Goal: Task Accomplishment & Management: Manage account settings

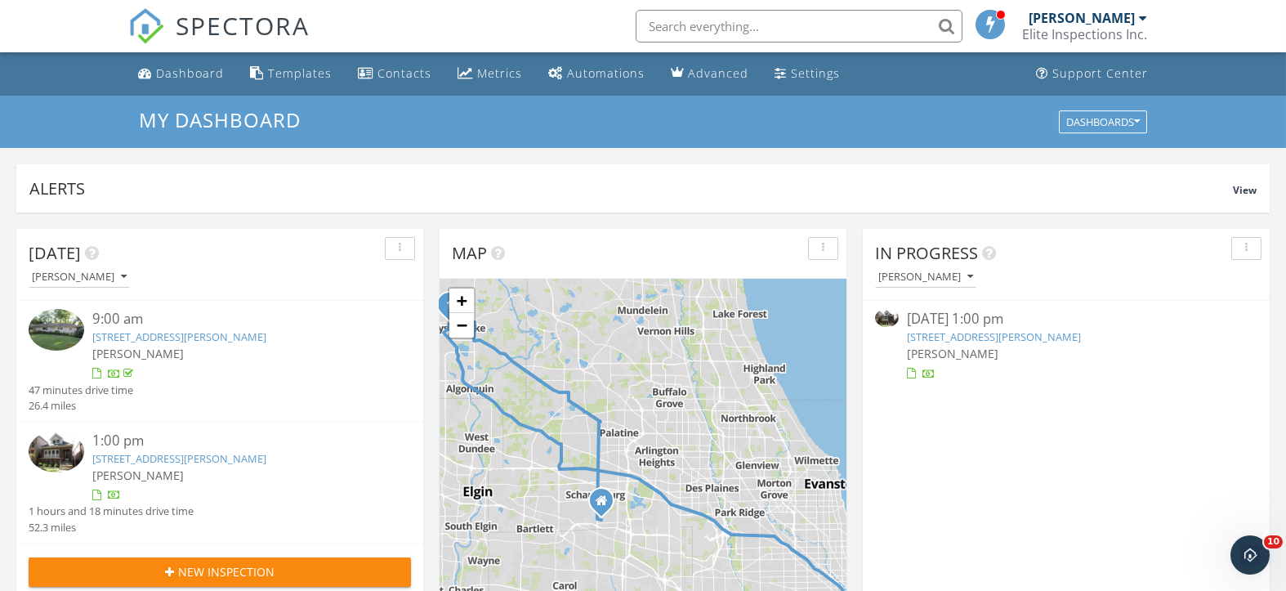
scroll to position [1520, 1320]
click at [952, 338] on link "3540 S Seeley Ave, Chicago, IL 60609" at bounding box center [994, 336] width 174 height 15
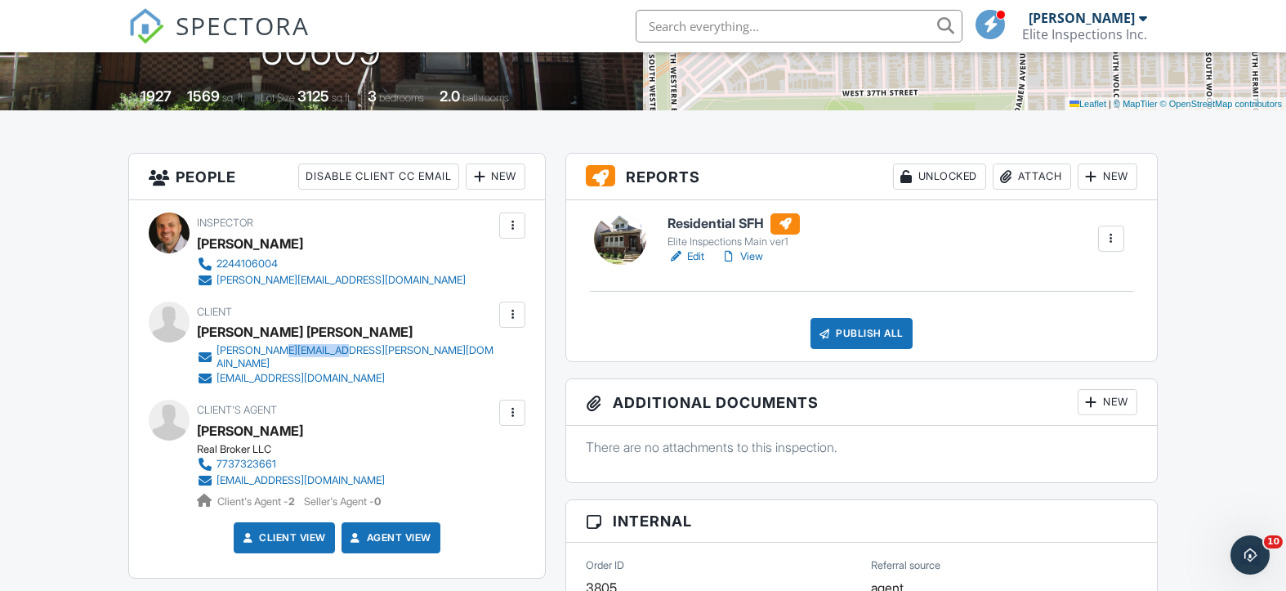
drag, startPoint x: 379, startPoint y: 351, endPoint x: 276, endPoint y: 351, distance: 103.0
click at [276, 351] on div "Client Edward Chiem Nancy Reyes edward.chiem@gmail.com nreyes9@gmail.com" at bounding box center [385, 344] width 377 height 85
click at [178, 352] on div "Client Edward Chiem Nancy Reyes edward.chiem@gmail.com nreyes9@gmail.com" at bounding box center [337, 344] width 377 height 85
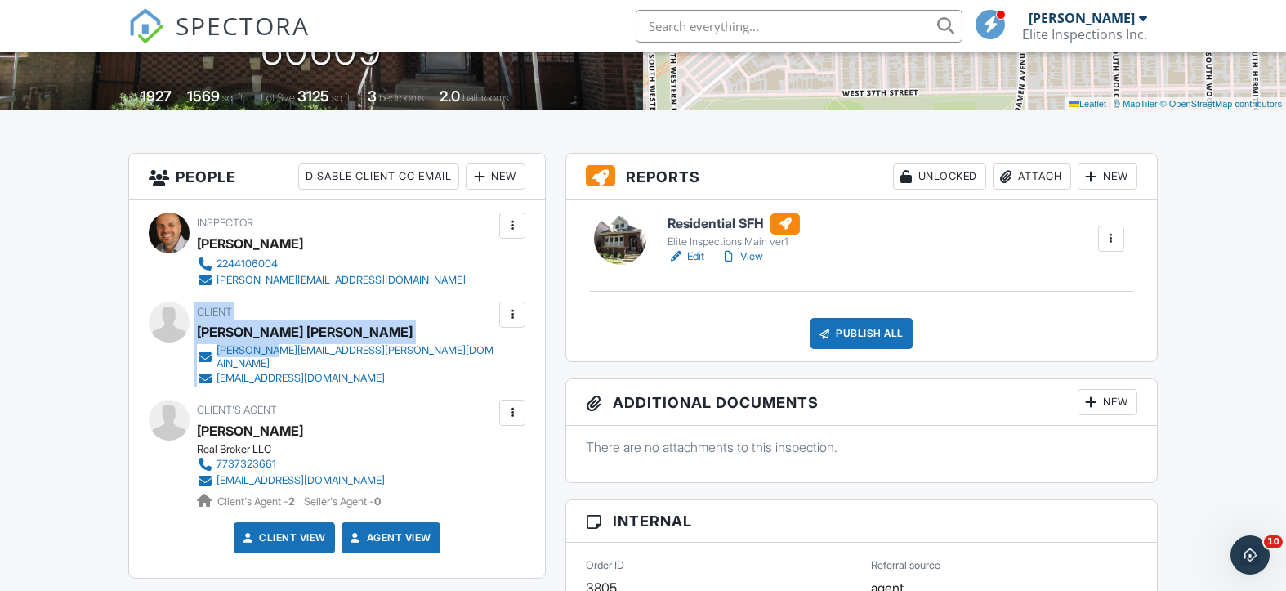
drag, startPoint x: 178, startPoint y: 348, endPoint x: 274, endPoint y: 359, distance: 96.2
click at [274, 359] on div "Client Edward Chiem Nancy Reyes edward.chiem@gmail.com nreyes9@gmail.com" at bounding box center [337, 344] width 377 height 85
drag, startPoint x: 183, startPoint y: 358, endPoint x: 263, endPoint y: 374, distance: 81.7
click at [263, 374] on div "Client Edward Chiem Nancy Reyes edward.chiem@gmail.com nreyes9@gmail.com" at bounding box center [337, 344] width 377 height 85
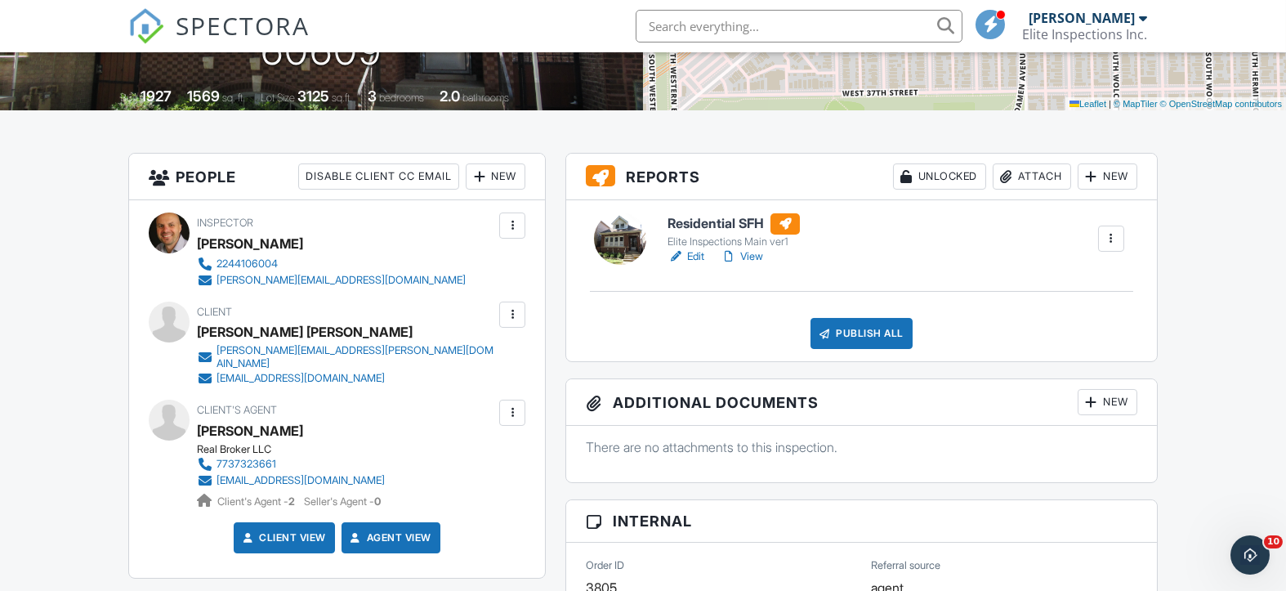
click at [423, 362] on div "Client Edward Chiem Nancy Reyes edward.chiem@gmail.com nreyes9@gmail.com" at bounding box center [385, 344] width 377 height 85
drag, startPoint x: 378, startPoint y: 351, endPoint x: 222, endPoint y: 351, distance: 156.1
click at [220, 351] on div "Client Edward Chiem Nancy Reyes edward.chiem@gmail.com nreyes9@gmail.com" at bounding box center [385, 344] width 377 height 85
copy div "[PERSON_NAME][EMAIL_ADDRESS][PERSON_NAME][DOMAIN_NAME]"
click at [274, 383] on div "Inspector Woytek Niemiec 2244106004 voytek@inspectelite.com Make Invisible Mark…" at bounding box center [337, 389] width 416 height 378
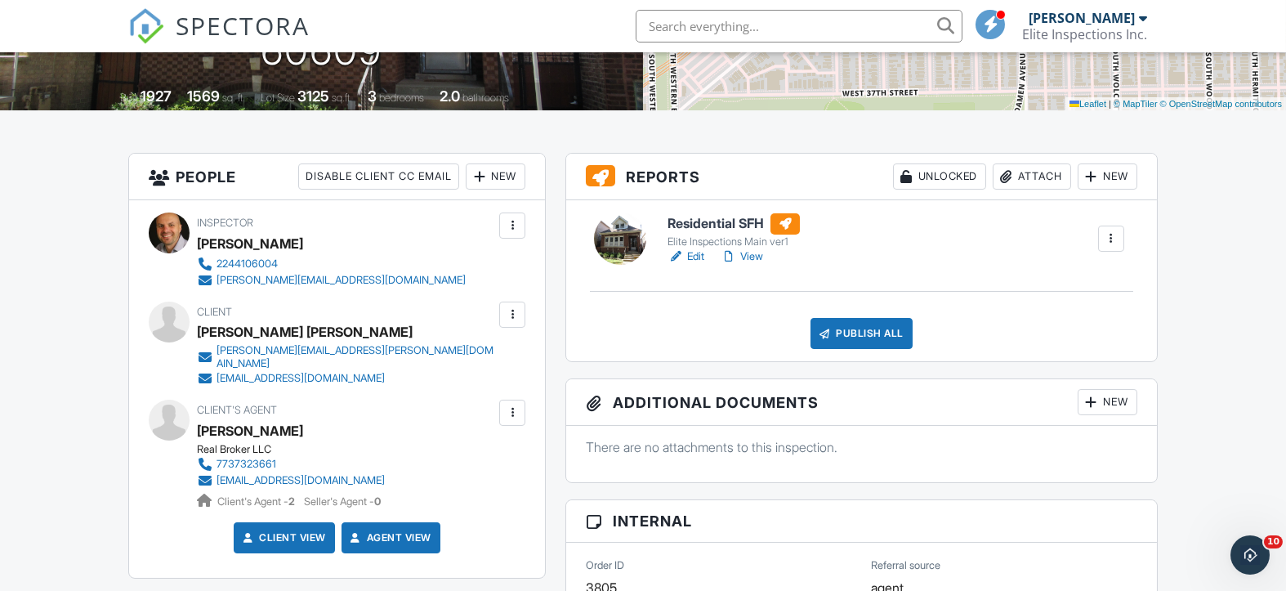
click at [507, 405] on div at bounding box center [512, 413] width 16 height 16
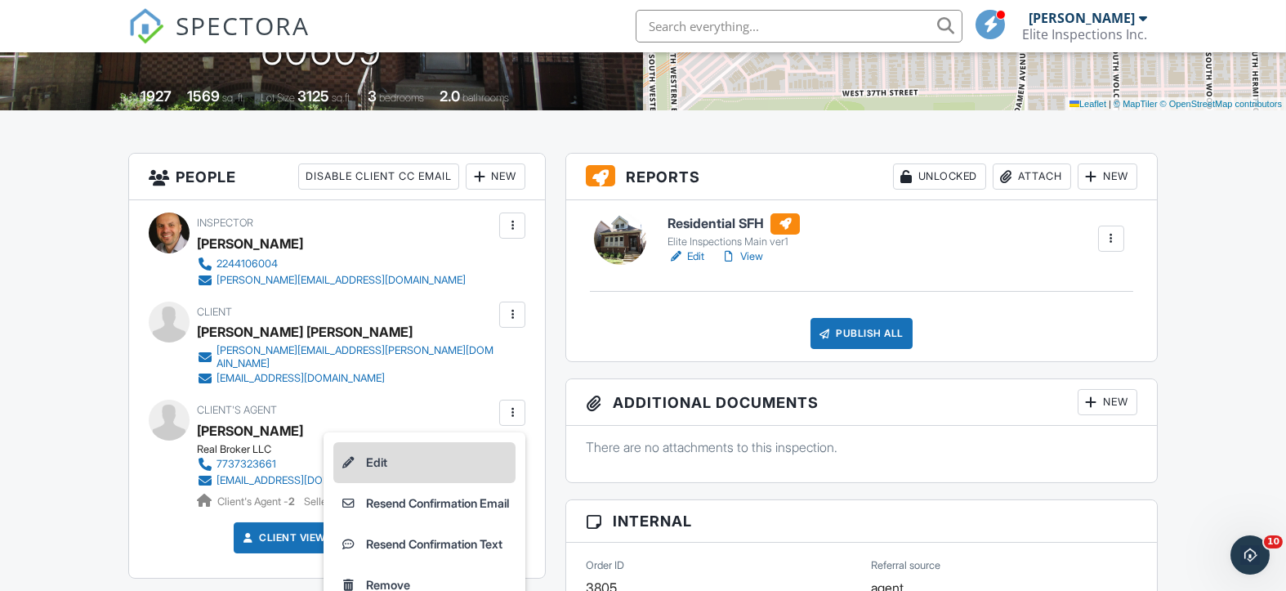
click at [415, 454] on li "Edit" at bounding box center [424, 462] width 182 height 41
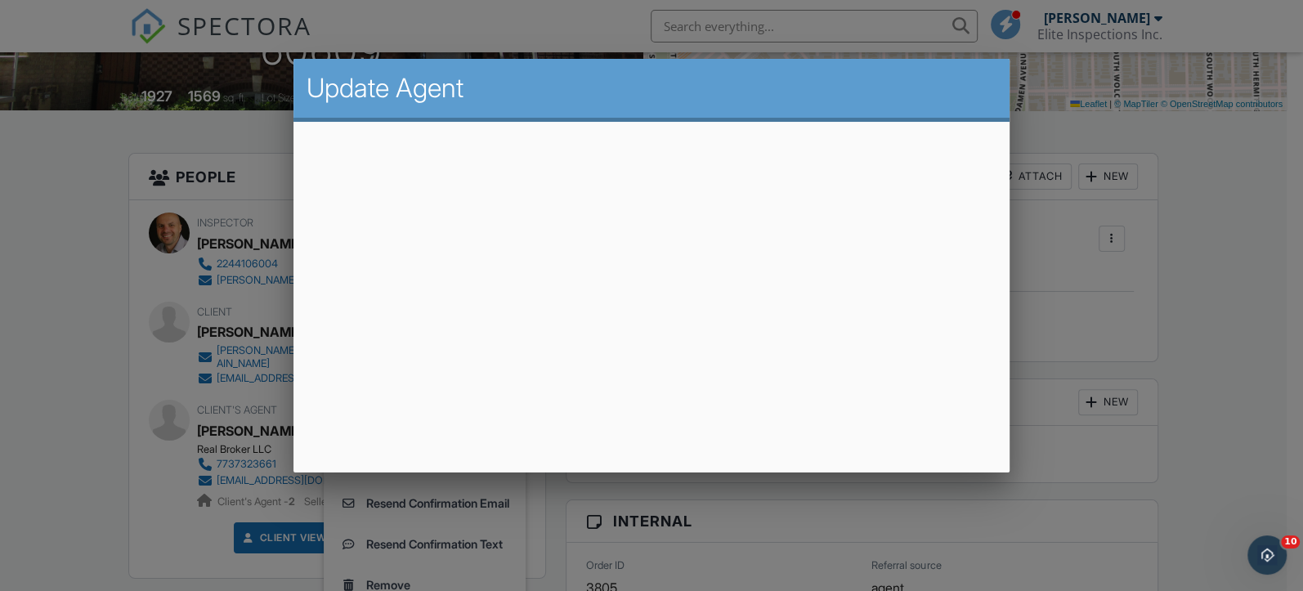
click at [1196, 271] on div at bounding box center [651, 287] width 1303 height 739
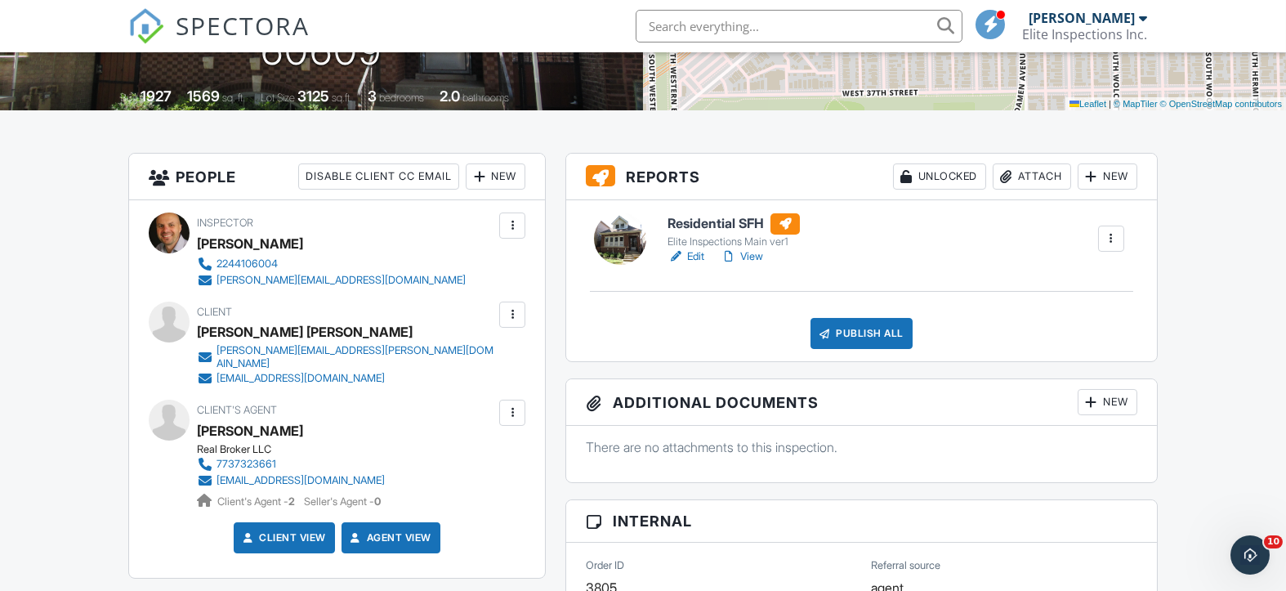
click at [512, 314] on div at bounding box center [512, 314] width 16 height 16
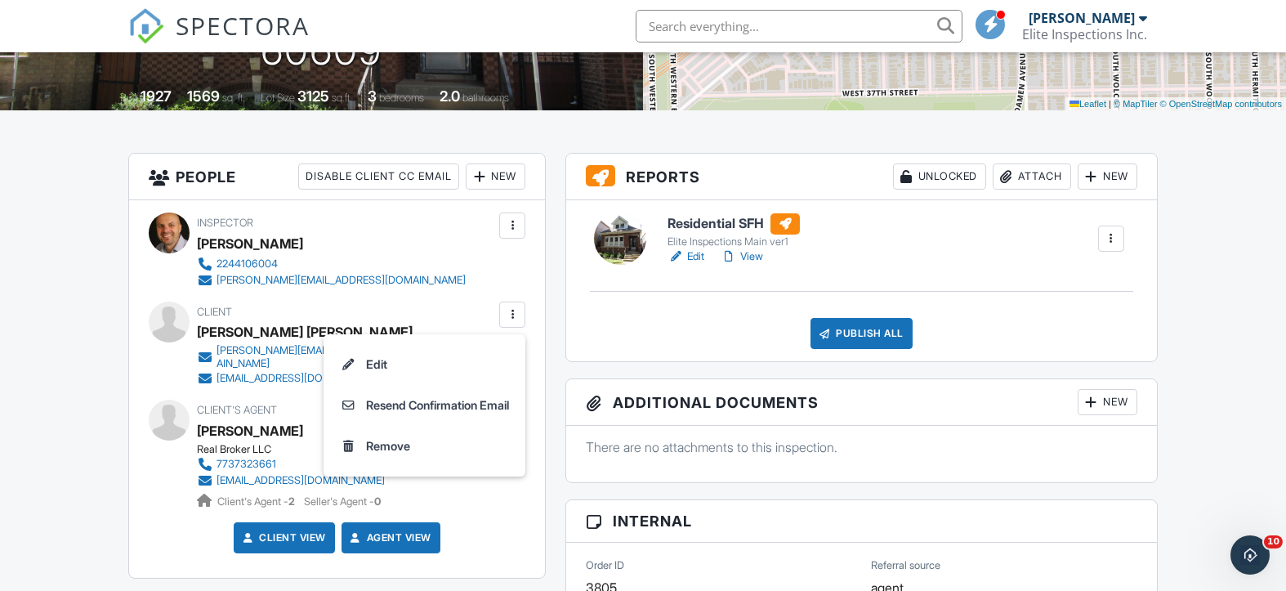
click at [432, 366] on li "Edit" at bounding box center [424, 364] width 182 height 41
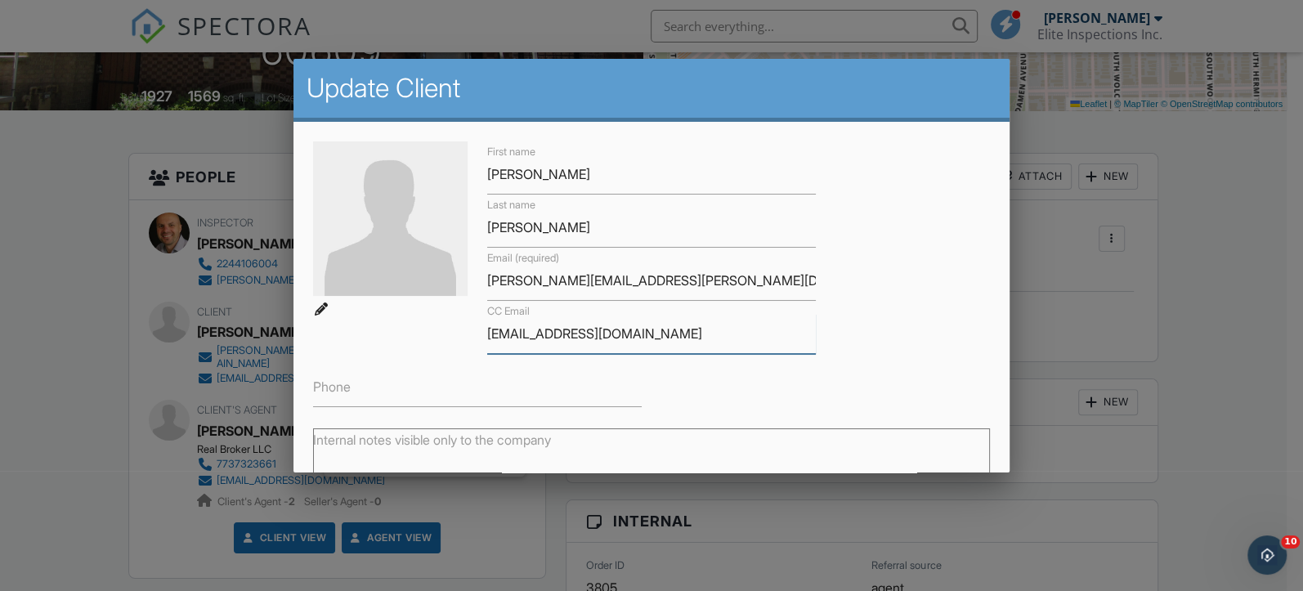
drag, startPoint x: 654, startPoint y: 338, endPoint x: 481, endPoint y: 332, distance: 172.6
click at [481, 332] on div "CC Email nreyes9@gmail.com" at bounding box center [651, 327] width 348 height 53
click at [1192, 302] on div at bounding box center [651, 287] width 1303 height 739
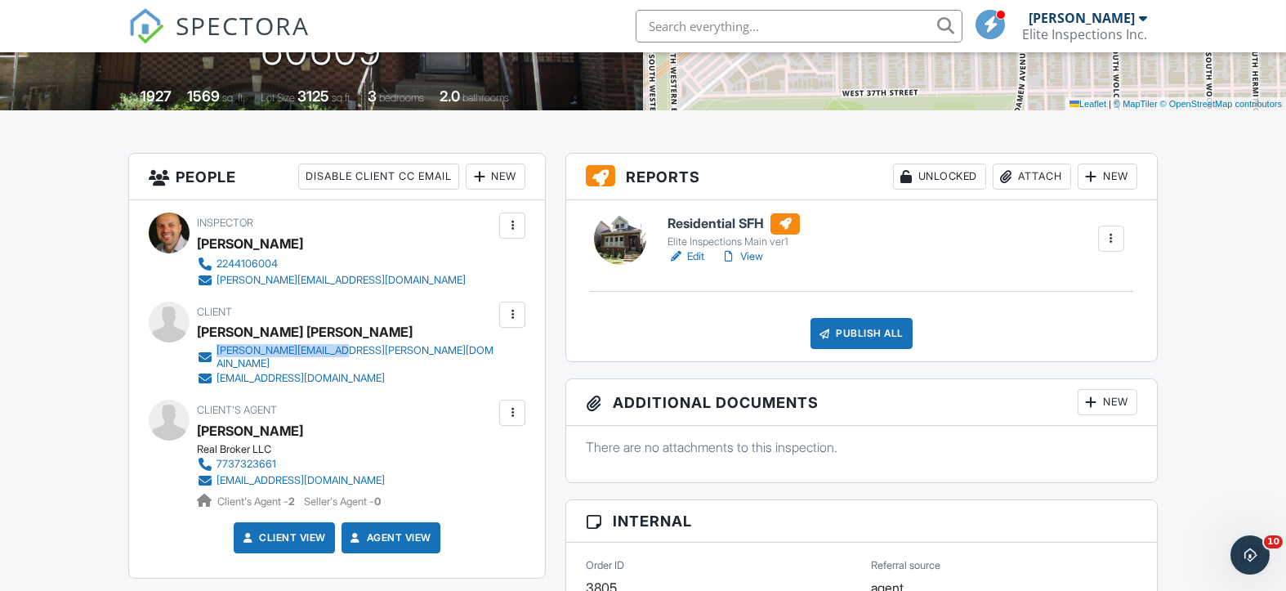
drag, startPoint x: 383, startPoint y: 351, endPoint x: 218, endPoint y: 345, distance: 164.4
click at [218, 345] on div "Client Edward Chiem Nancy Reyes edward.chiem@gmail.com nreyes9@gmail.com" at bounding box center [385, 344] width 377 height 85
copy div "[PERSON_NAME][EMAIL_ADDRESS][PERSON_NAME][DOMAIN_NAME]"
click at [347, 374] on link "[EMAIL_ADDRESS][DOMAIN_NAME]" at bounding box center [346, 378] width 298 height 16
click at [515, 306] on div at bounding box center [512, 314] width 16 height 16
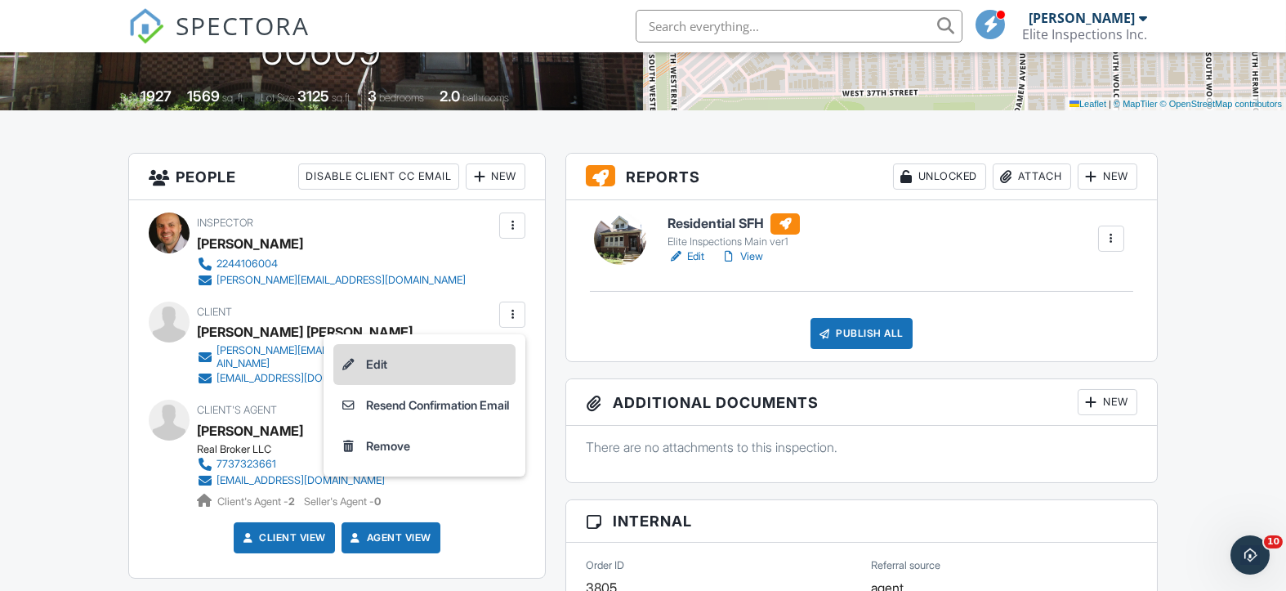
click at [365, 366] on li "Edit" at bounding box center [424, 364] width 182 height 41
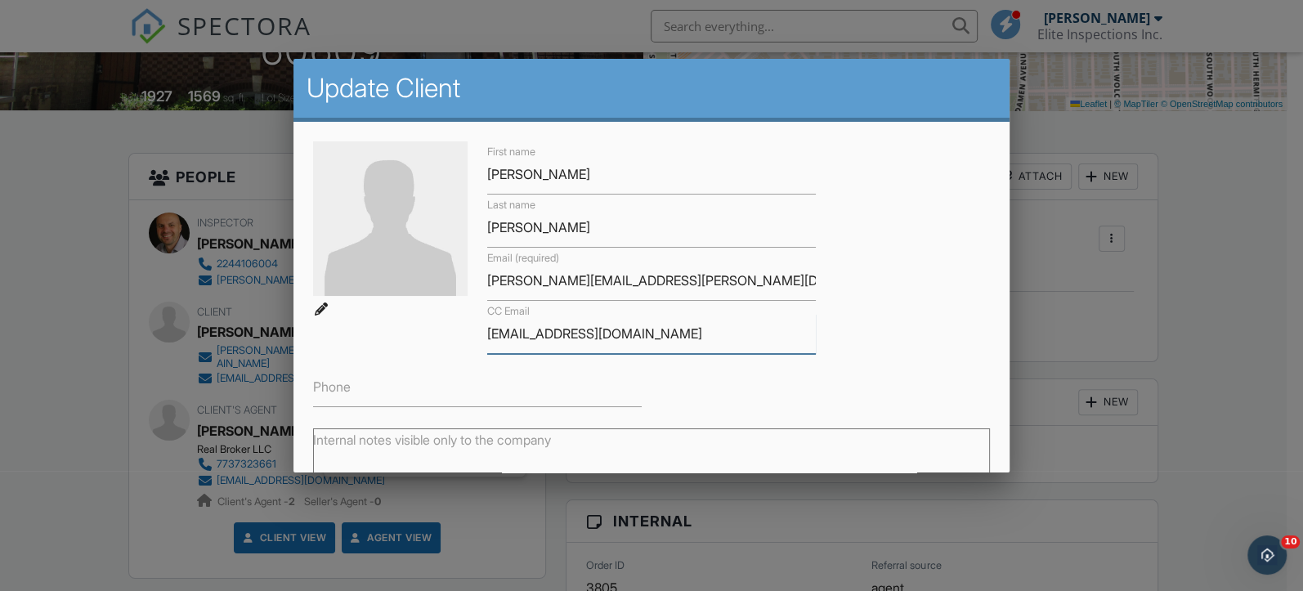
drag, startPoint x: 625, startPoint y: 337, endPoint x: 468, endPoint y: 327, distance: 157.2
click at [468, 327] on div "First name Edward Chiem Last name Nancy Reyes Email (required) edward.chiem@gma…" at bounding box center [651, 274] width 697 height 266
click at [1222, 178] on div at bounding box center [651, 287] width 1303 height 739
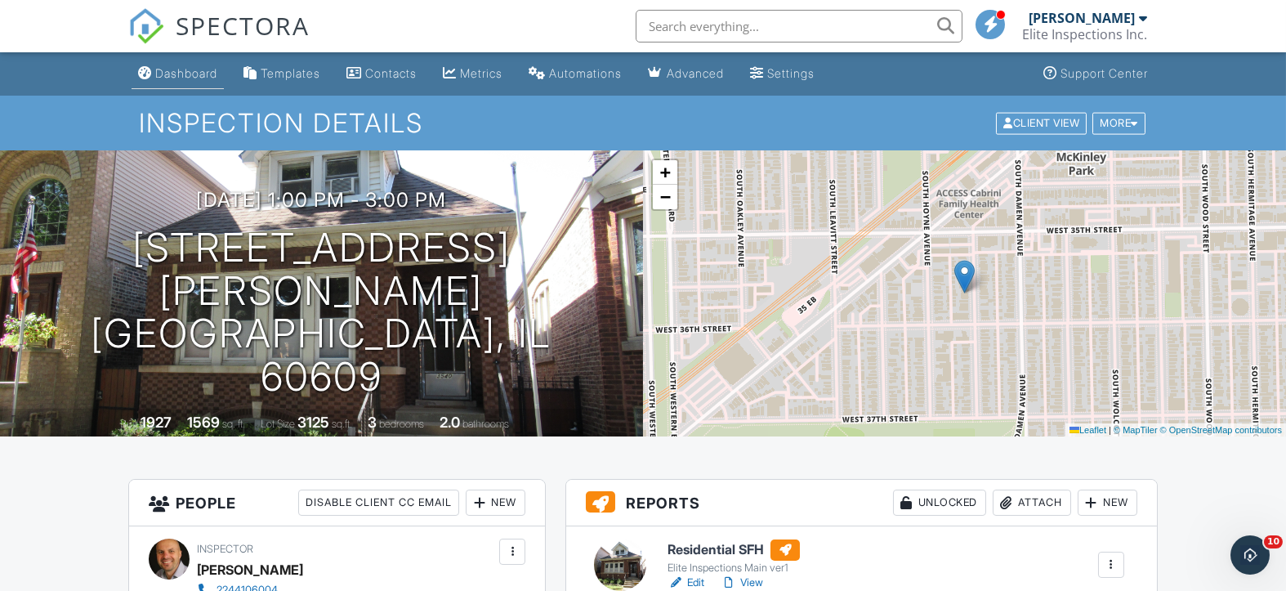
click at [200, 72] on div "Dashboard" at bounding box center [186, 73] width 62 height 14
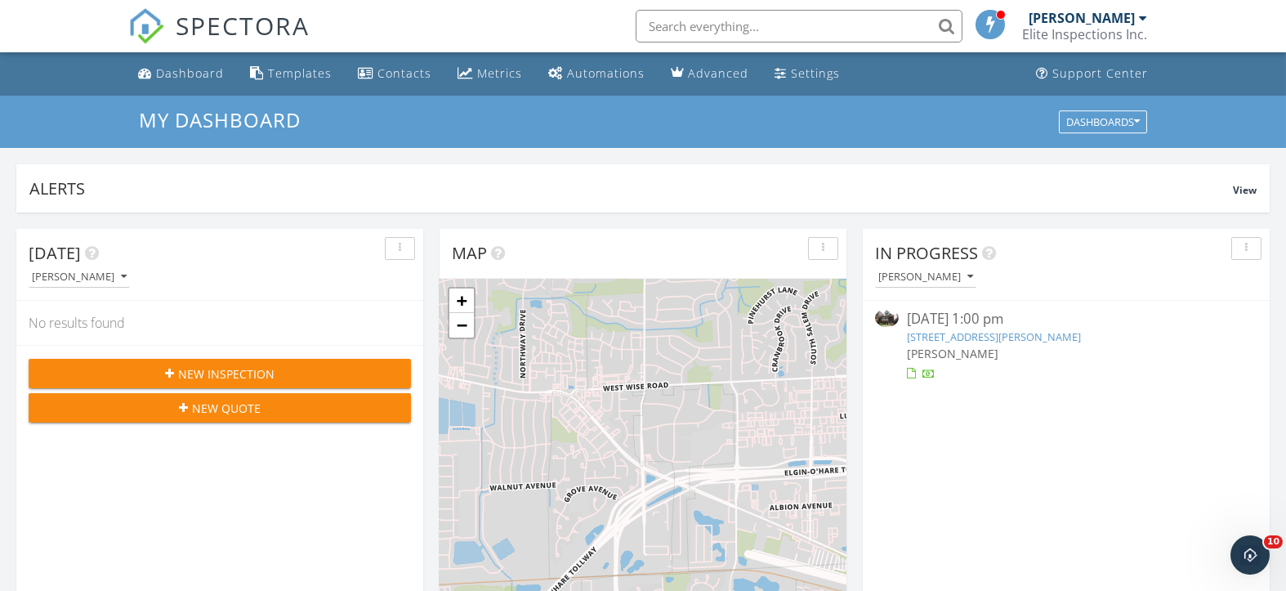
click at [967, 338] on link "3540 S Seeley Ave, Chicago, IL 60609" at bounding box center [994, 336] width 174 height 15
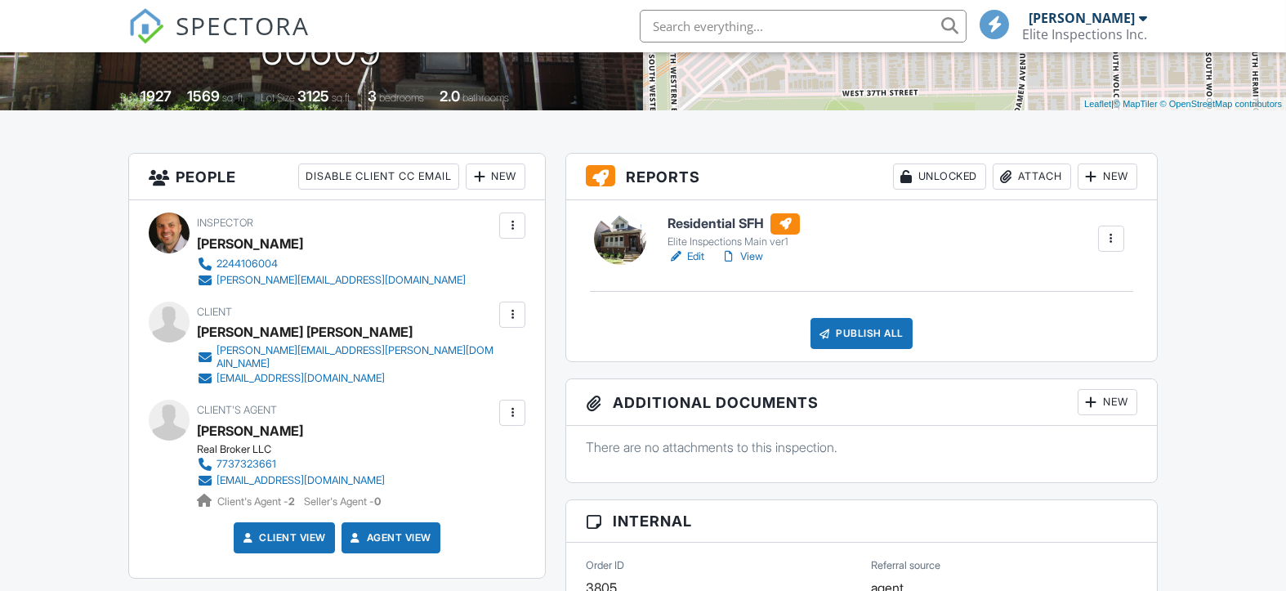
click at [853, 338] on div "Publish All" at bounding box center [862, 333] width 102 height 31
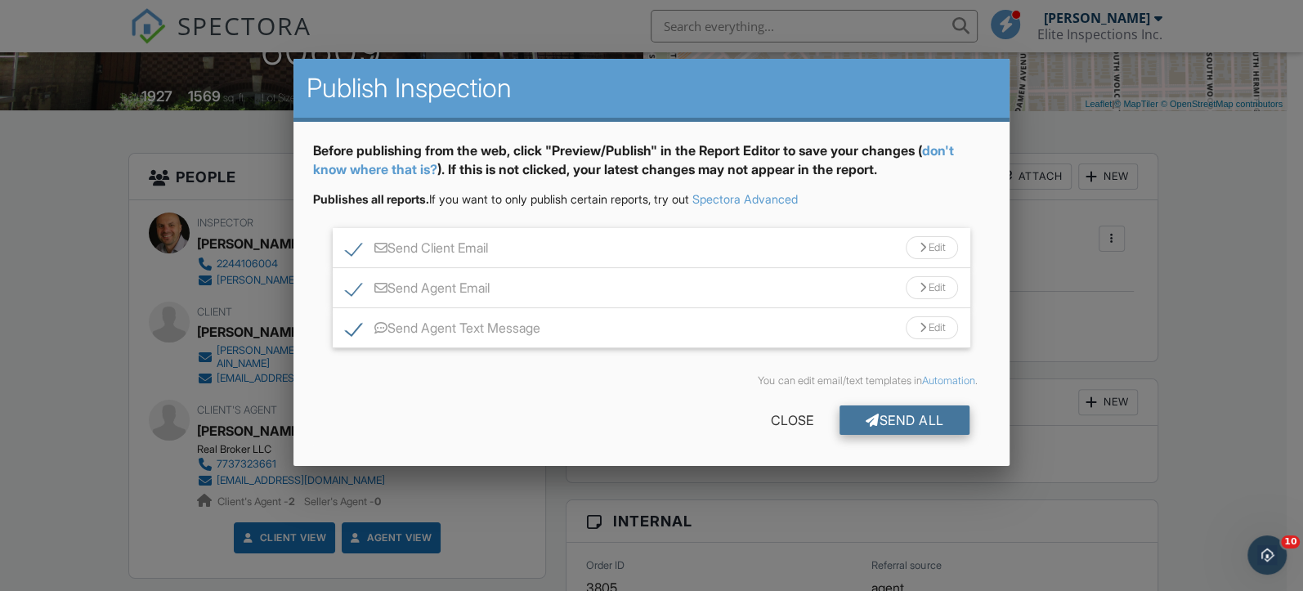
click at [904, 427] on div "Send All" at bounding box center [904, 419] width 131 height 29
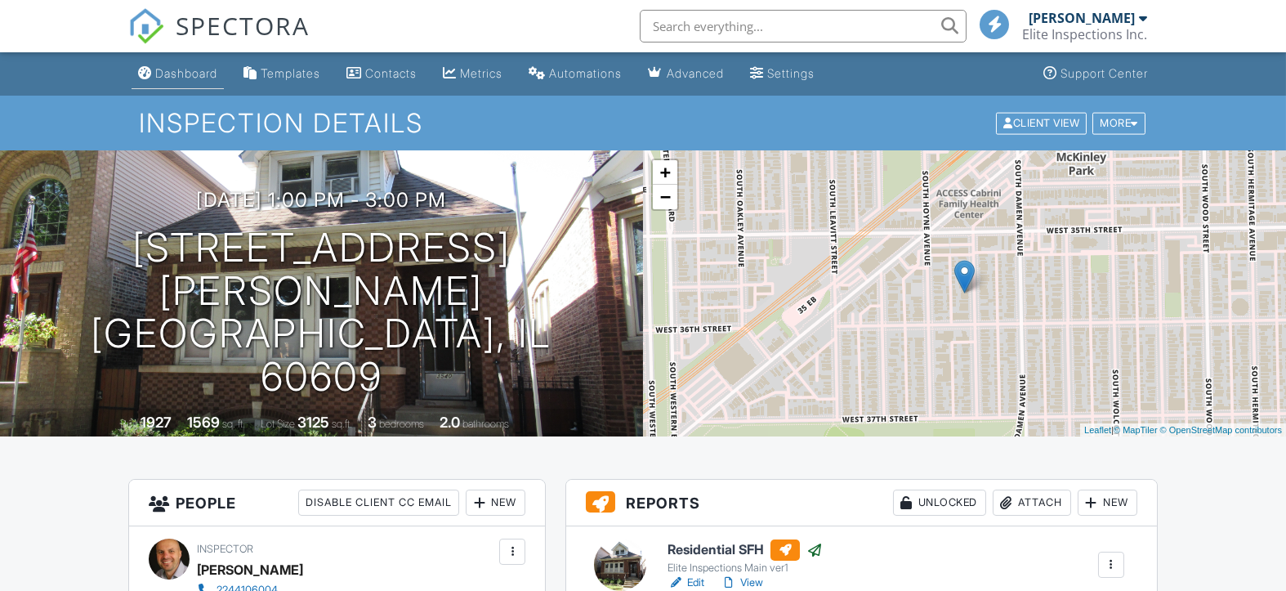
click at [188, 69] on div "Dashboard" at bounding box center [186, 73] width 62 height 14
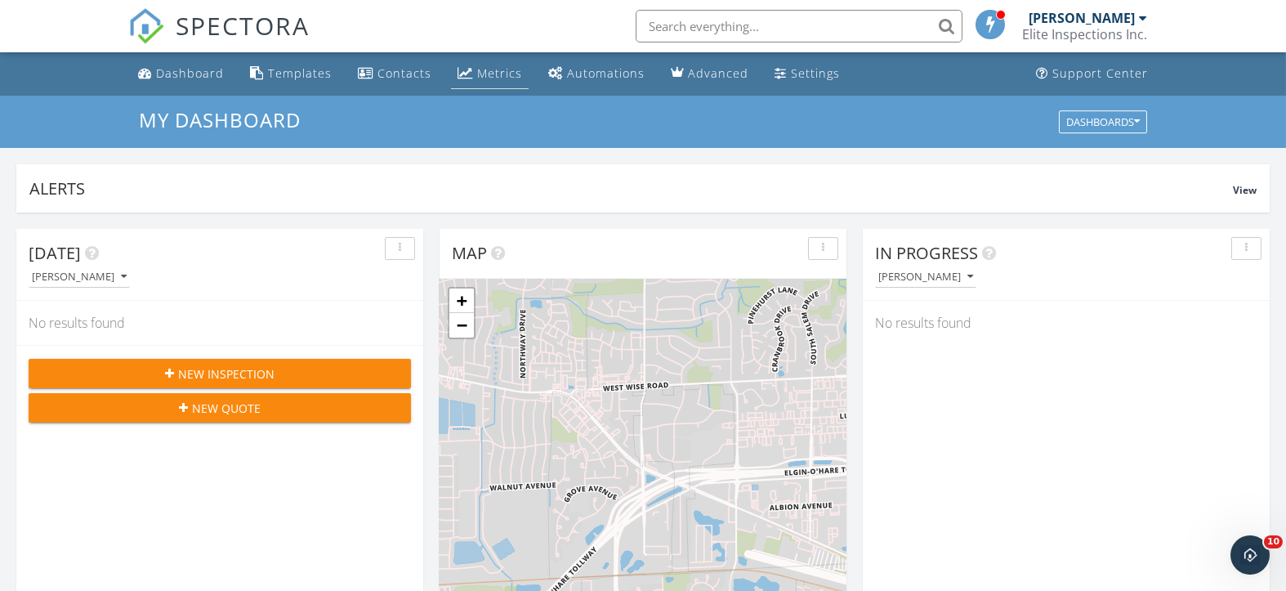
click at [482, 69] on div "Metrics" at bounding box center [499, 73] width 45 height 16
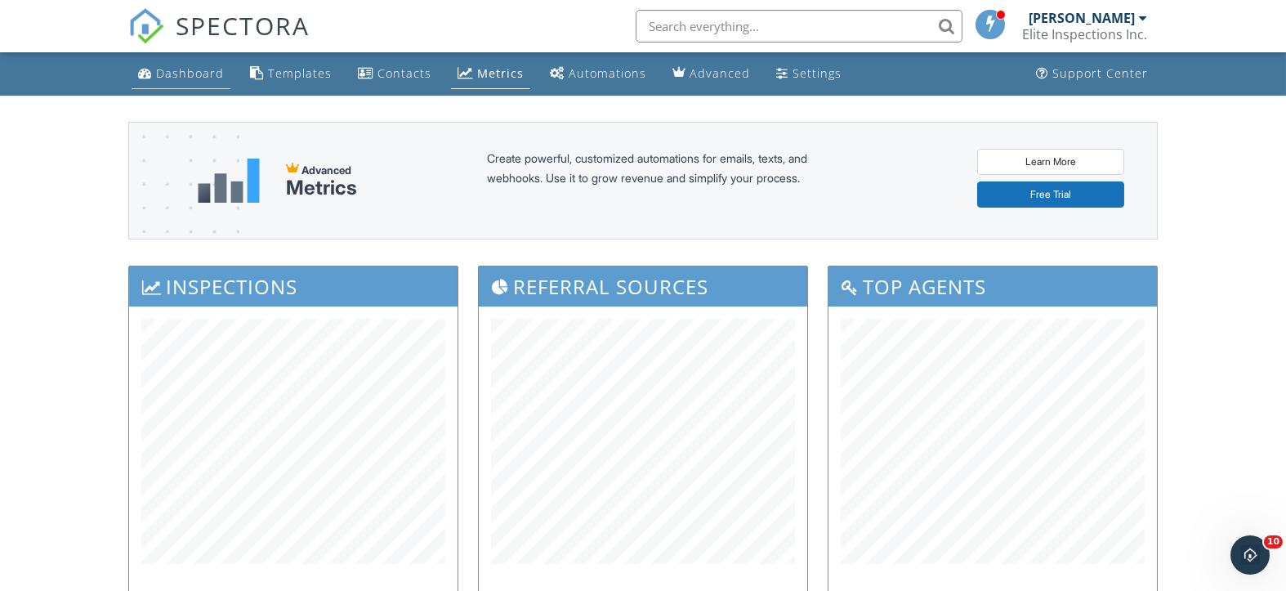
click at [181, 75] on div "Dashboard" at bounding box center [190, 73] width 68 height 16
